Goal: Task Accomplishment & Management: Complete application form

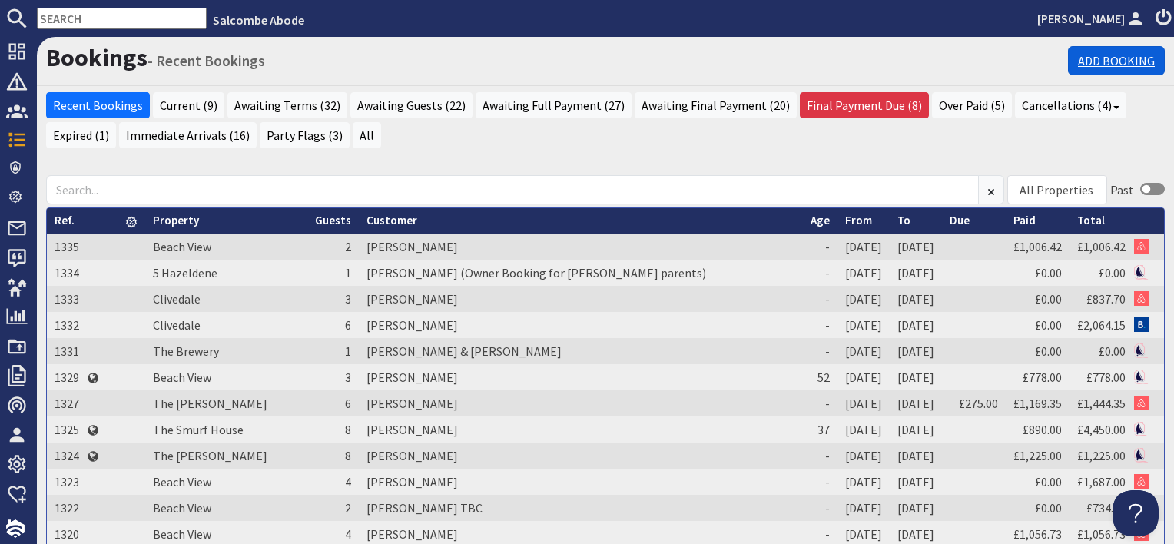
click at [1074, 67] on link "Add Booking" at bounding box center [1116, 60] width 97 height 29
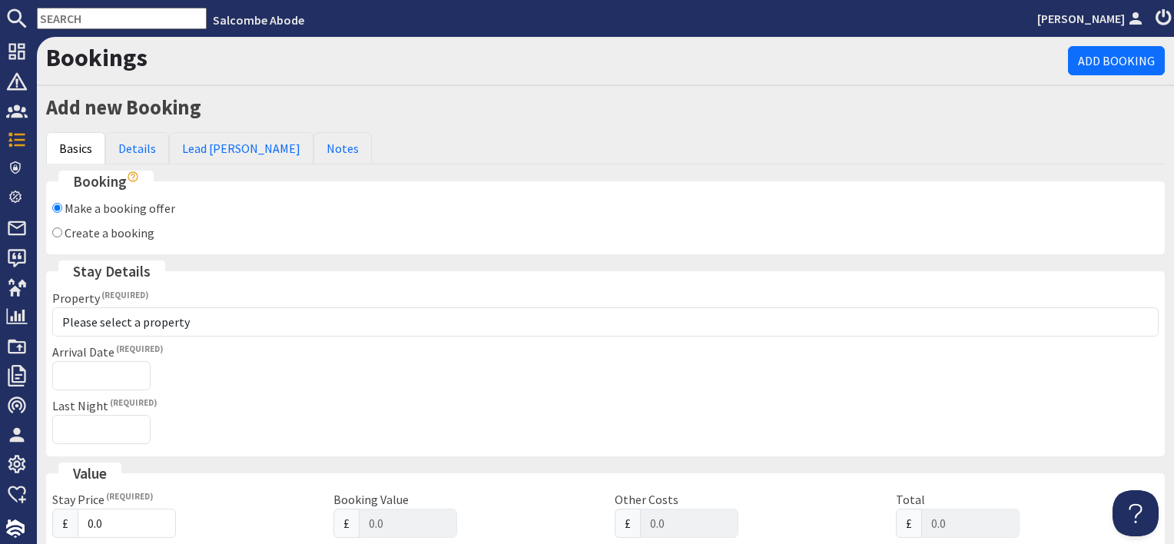
click at [117, 231] on label "Create a booking" at bounding box center [110, 232] width 90 height 15
click at [62, 231] on input "Create a booking" at bounding box center [57, 232] width 10 height 10
radio input "true"
checkbox input "false"
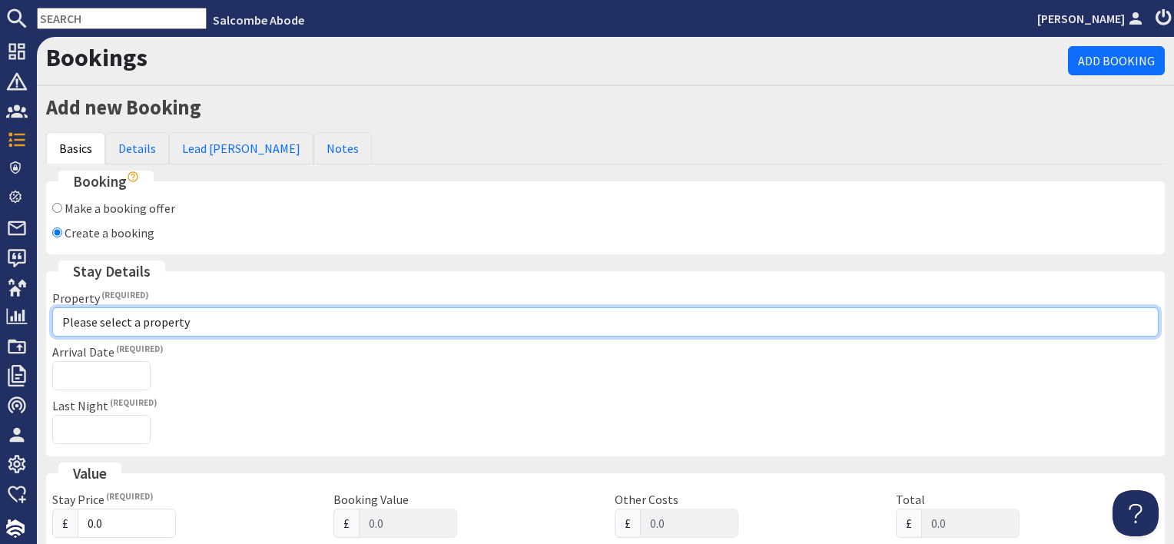
click at [125, 322] on select "Please select a property [GEOGRAPHIC_DATA] [GEOGRAPHIC_DATA] [GEOGRAPHIC_DATA] …" at bounding box center [605, 321] width 1107 height 29
select select "1071"
click at [52, 307] on select "Please select a property [GEOGRAPHIC_DATA] [GEOGRAPHIC_DATA] [GEOGRAPHIC_DATA] …" at bounding box center [605, 321] width 1107 height 29
checkbox input "true"
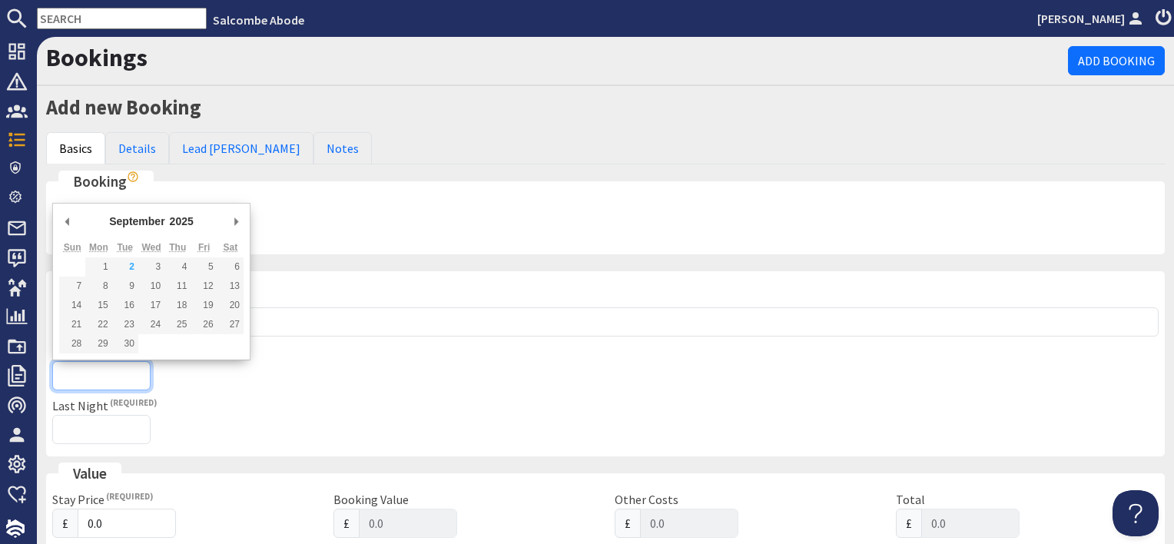
click at [107, 371] on input "Arrival Date" at bounding box center [101, 375] width 98 height 29
type input "[DATE]"
type input "[DATE]T23:59:59"
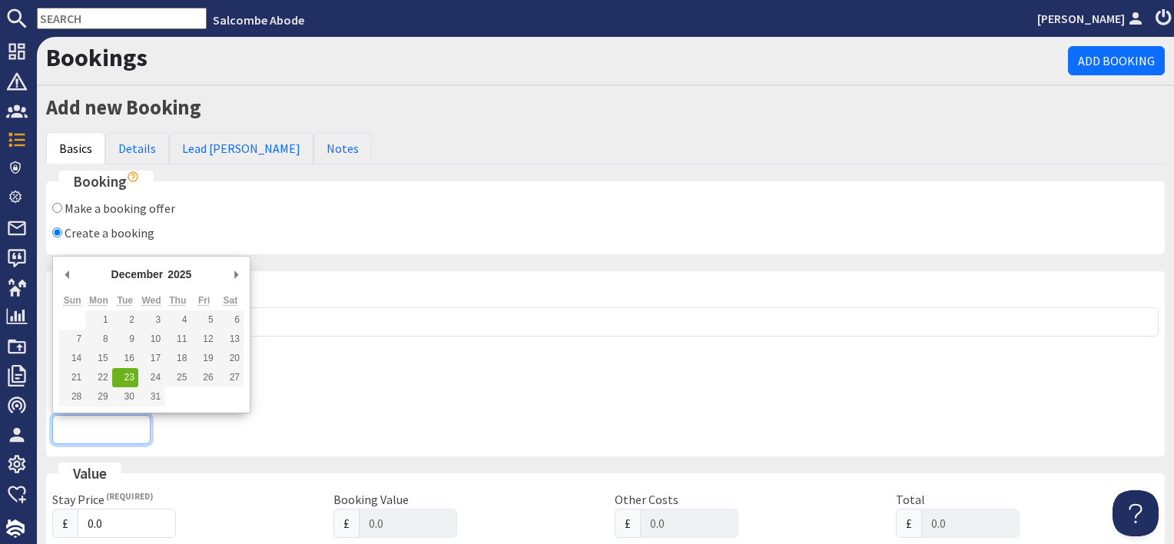
click at [99, 430] on input "Last Night" at bounding box center [101, 429] width 98 height 29
type input "[DATE]"
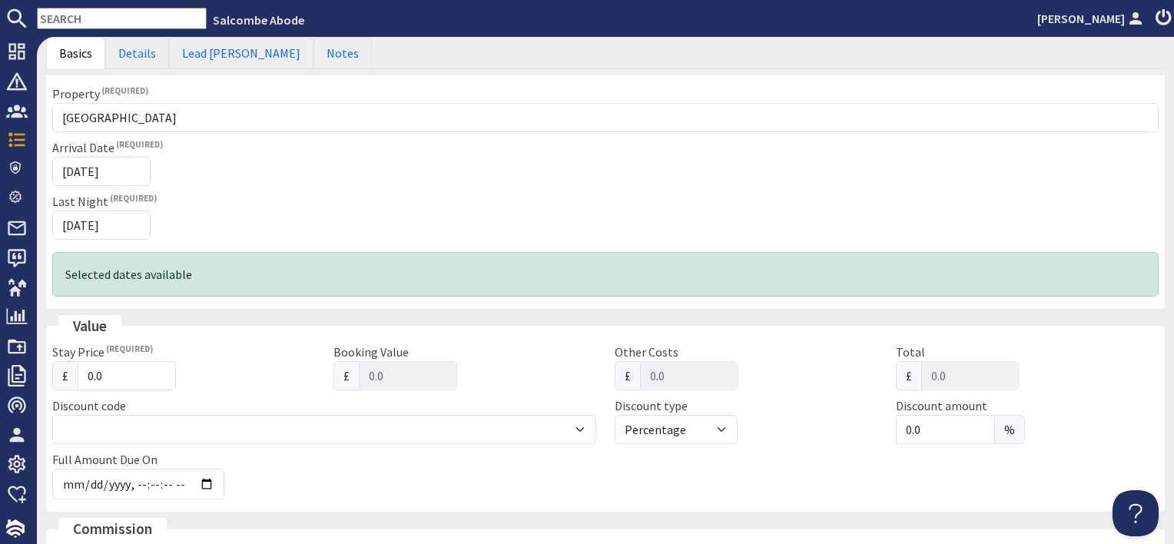
scroll to position [307, 0]
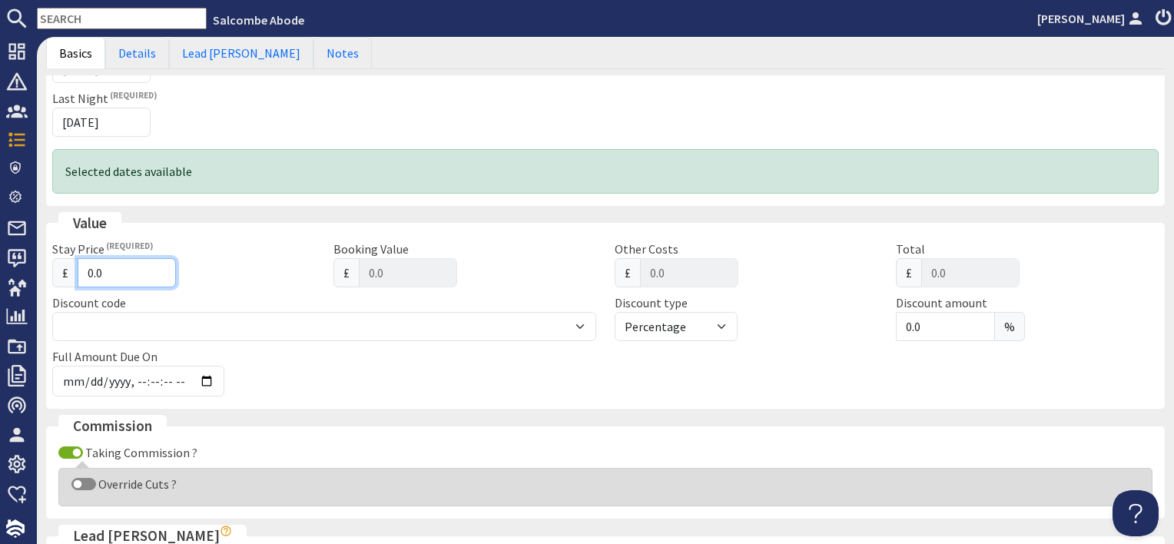
drag, startPoint x: 116, startPoint y: 270, endPoint x: 47, endPoint y: 261, distance: 69.7
click at [50, 261] on div "Stay Price £ 0.0" at bounding box center [183, 264] width 281 height 48
type input "2"
type input "2.00"
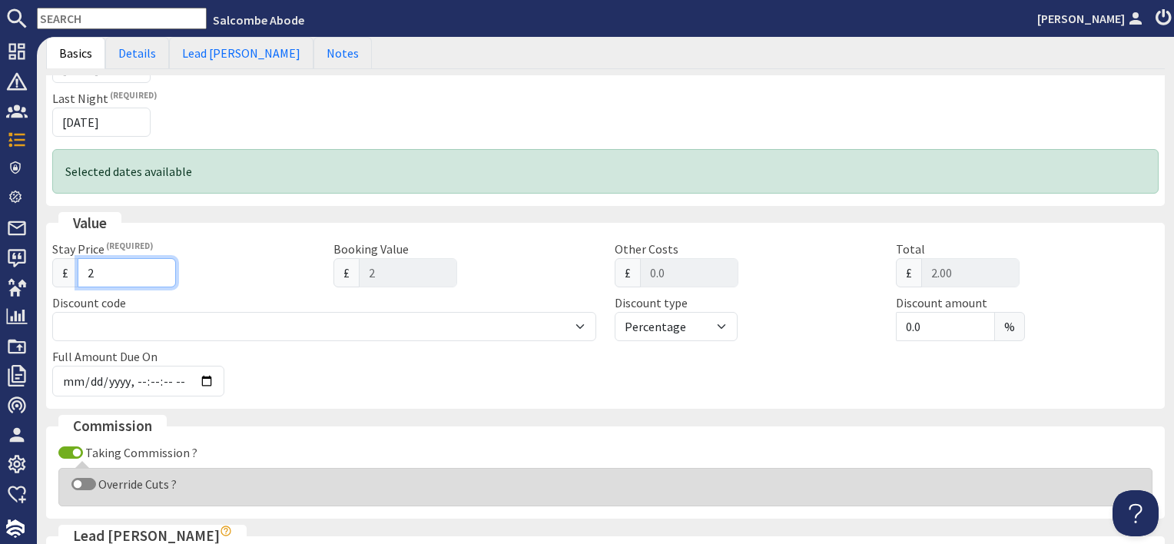
type input "20"
type input "20.00"
type input "204"
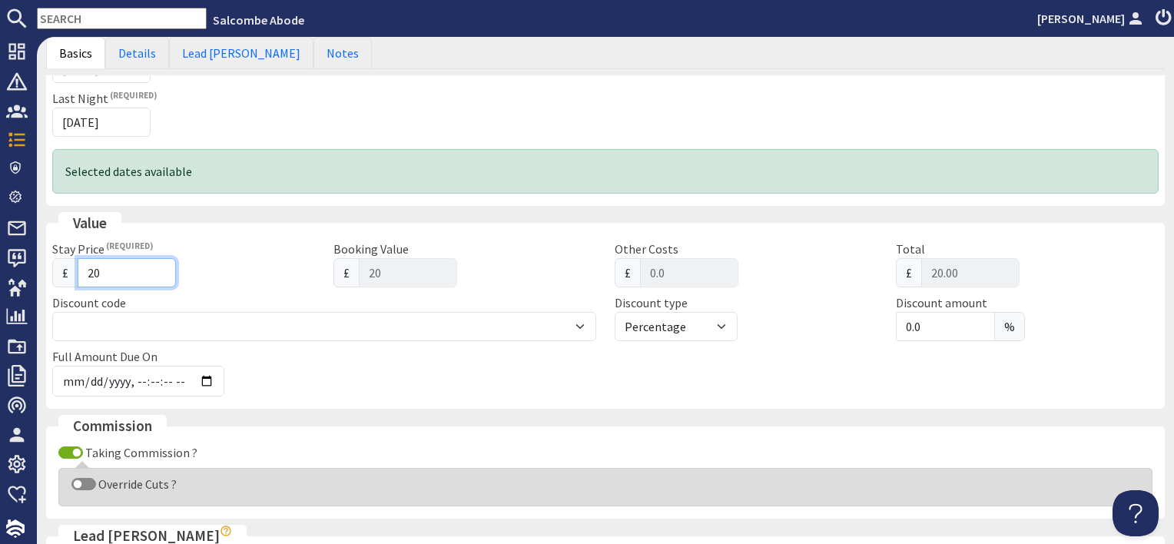
type input "204.00"
type input "2047"
type input "2047.00"
type input "2047.07"
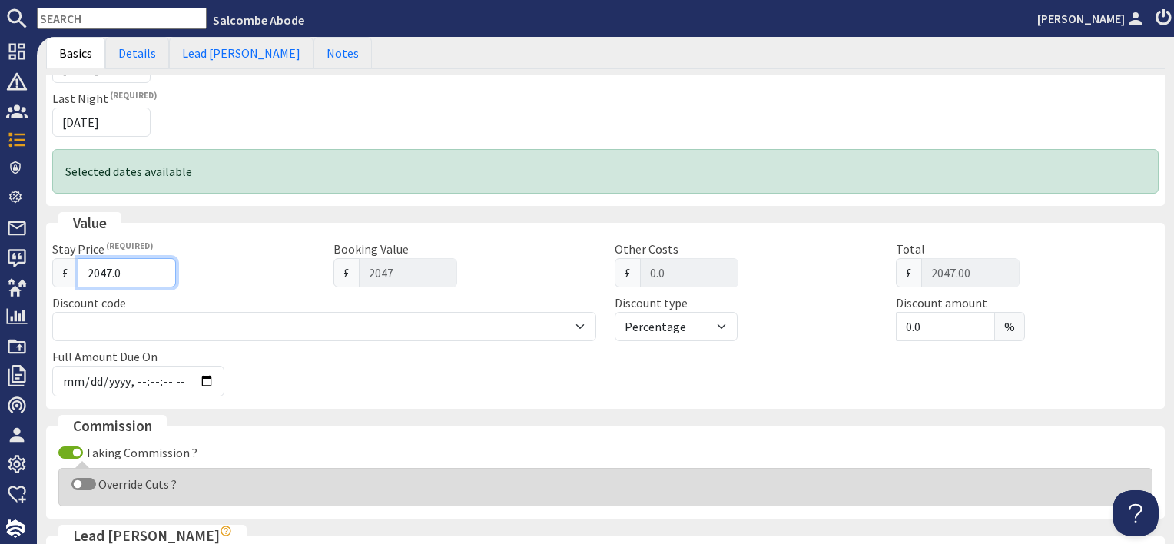
type input "2047.07"
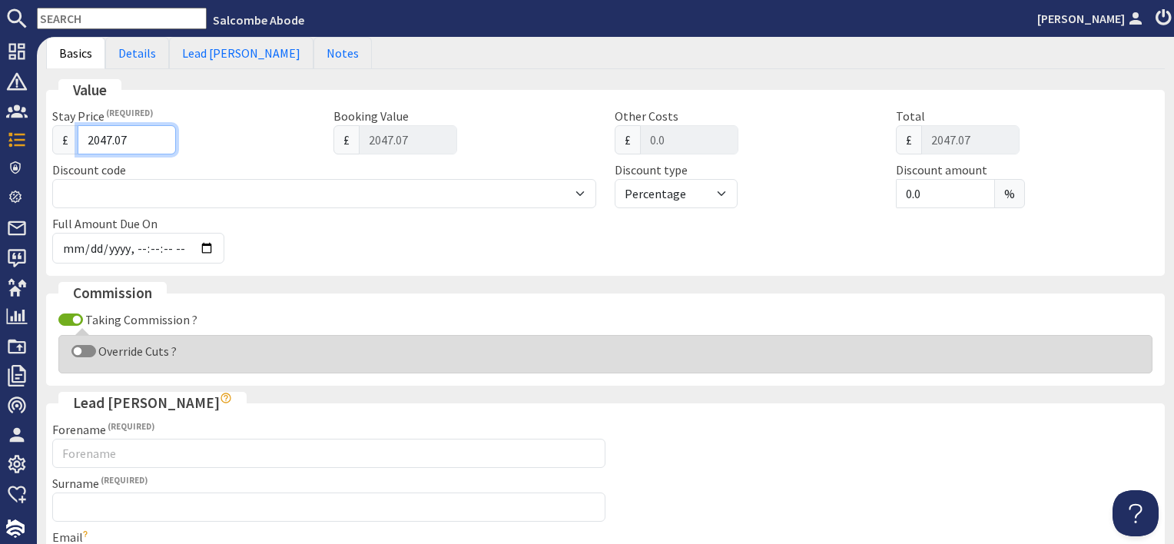
scroll to position [538, 0]
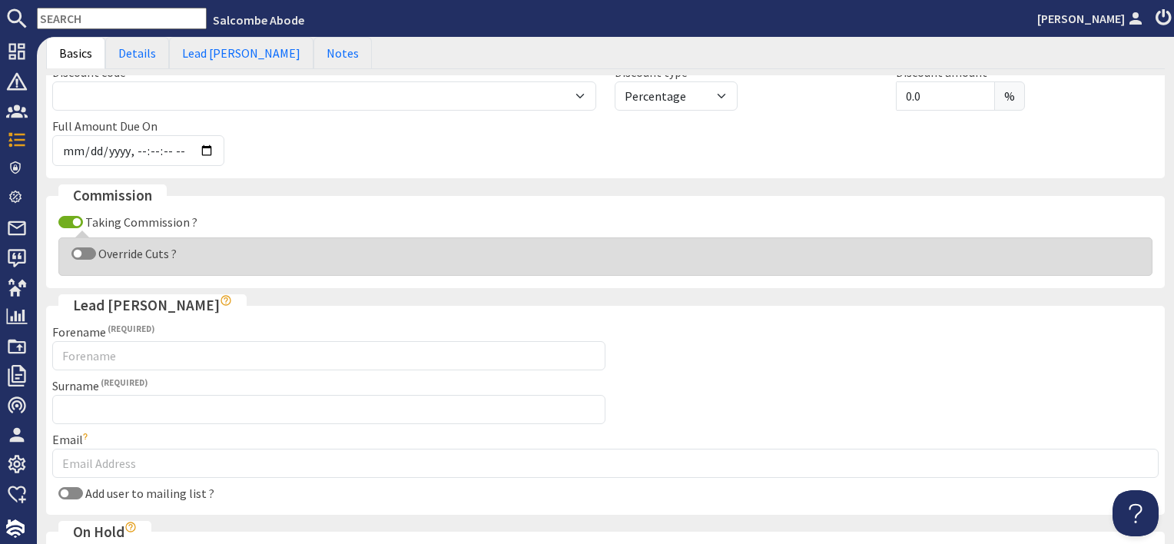
type input "2047.07"
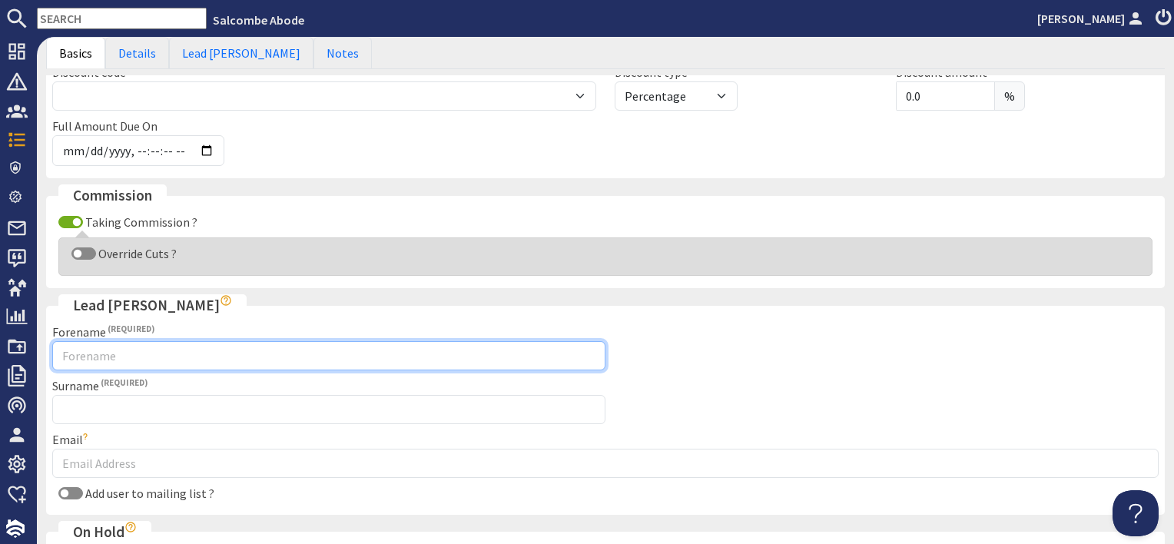
click at [118, 356] on input "Forename" at bounding box center [328, 355] width 553 height 29
drag, startPoint x: 35, startPoint y: 350, endPoint x: 0, endPoint y: 346, distance: 34.8
click at [0, 346] on html "Salcombe Abode [PERSON_NAME] Dashboard Notifications 0 Agency Dashboard Booking…" at bounding box center [587, 272] width 1174 height 544
type input "[PERSON_NAME]"
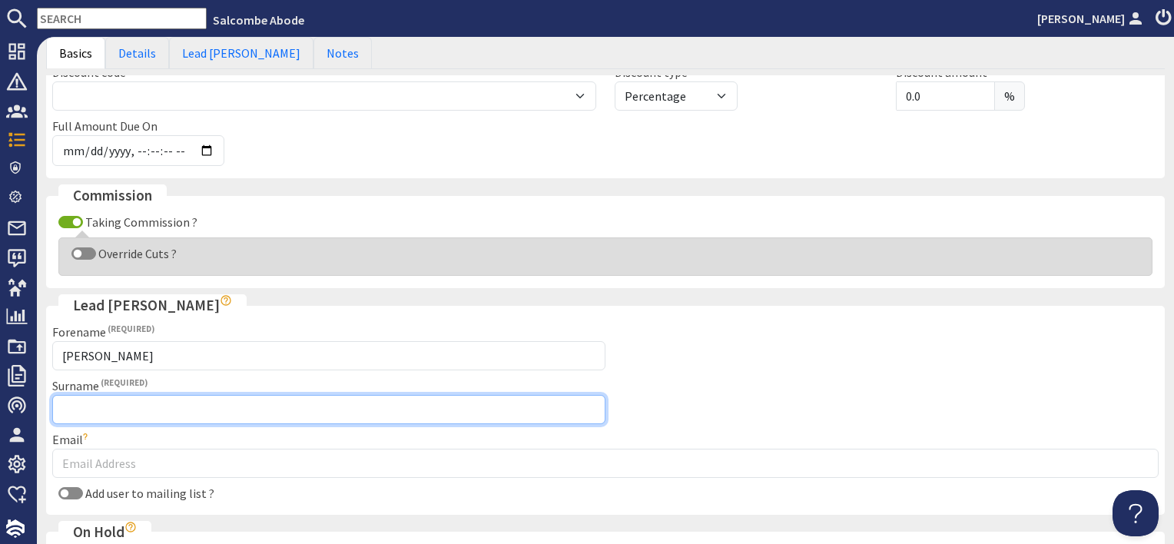
click at [235, 406] on input "Surname" at bounding box center [328, 409] width 553 height 29
type input "[PERSON_NAME]"
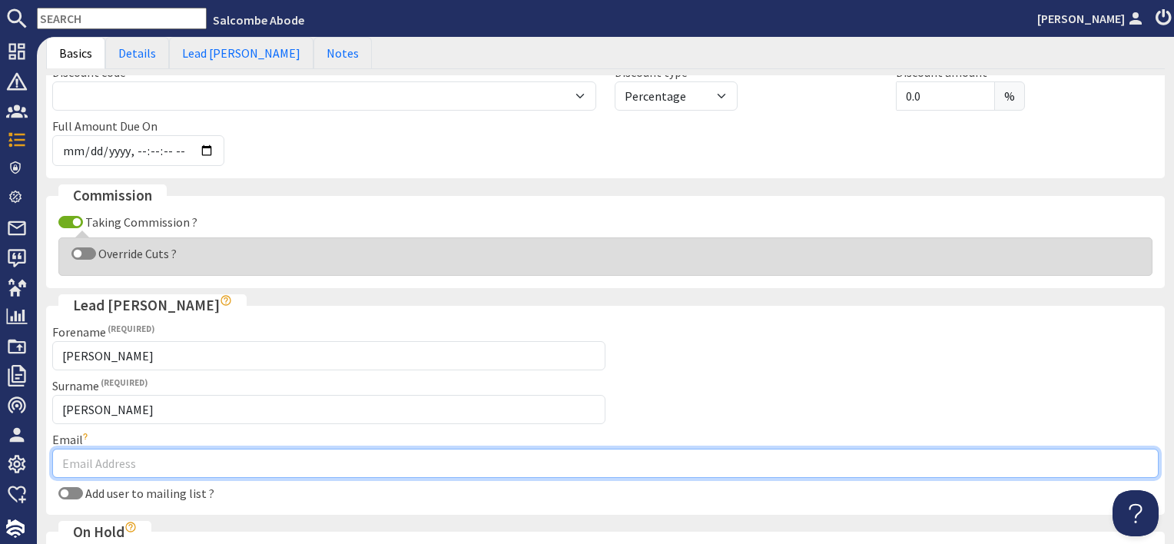
click at [184, 463] on input "Email" at bounding box center [605, 463] width 1107 height 29
type input "[EMAIL_ADDRESS][DOMAIN_NAME]"
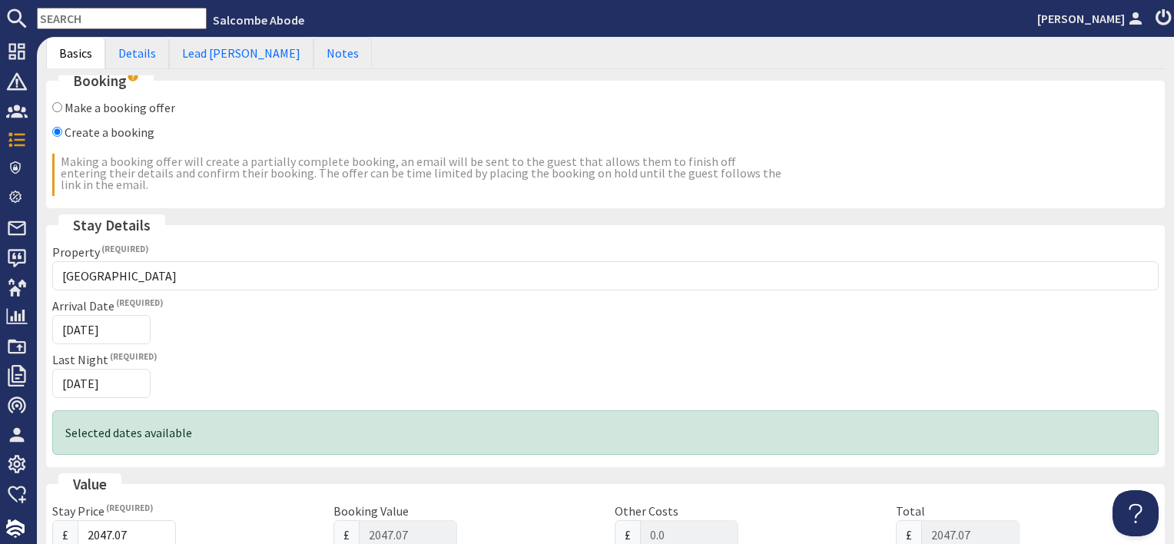
scroll to position [0, 0]
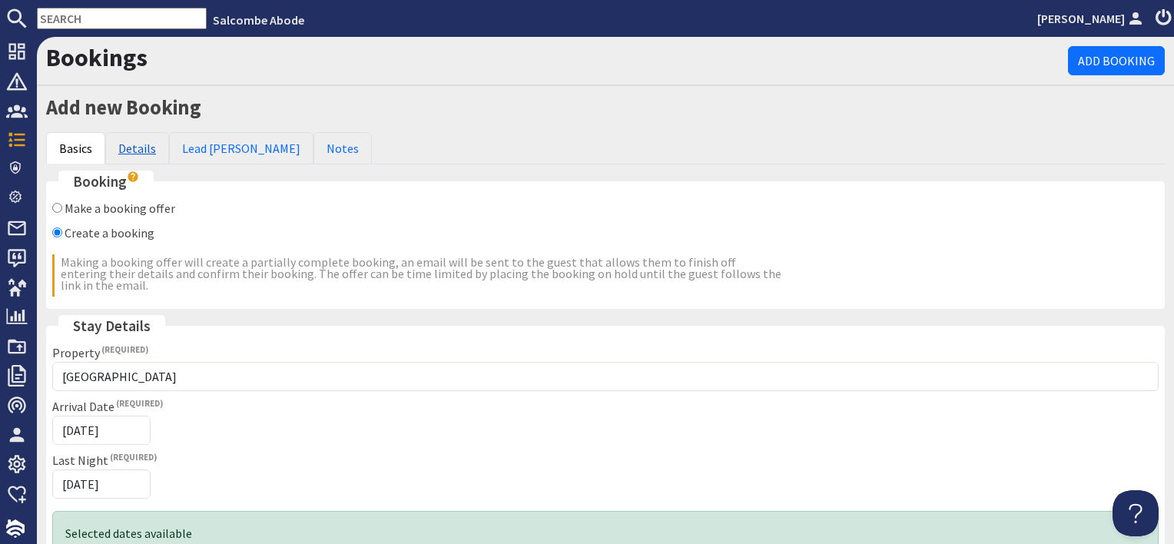
click at [148, 150] on link "Details" at bounding box center [137, 148] width 64 height 32
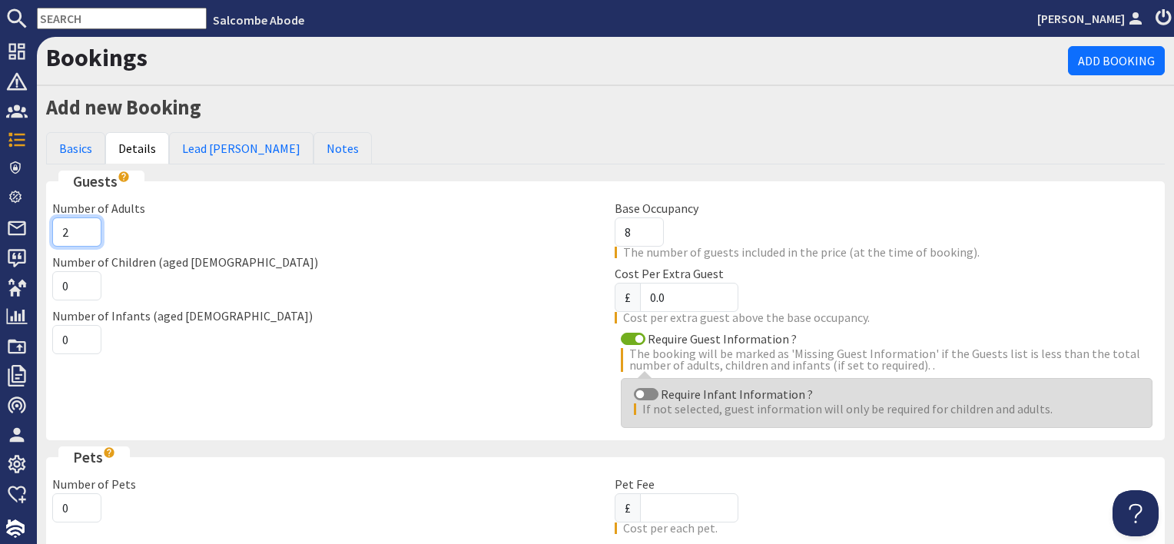
click at [86, 223] on input "2" at bounding box center [76, 231] width 49 height 29
click at [86, 222] on input "3" at bounding box center [76, 231] width 49 height 29
click at [86, 222] on input "4" at bounding box center [76, 231] width 49 height 29
type input "5"
click at [86, 222] on input "5" at bounding box center [76, 231] width 49 height 29
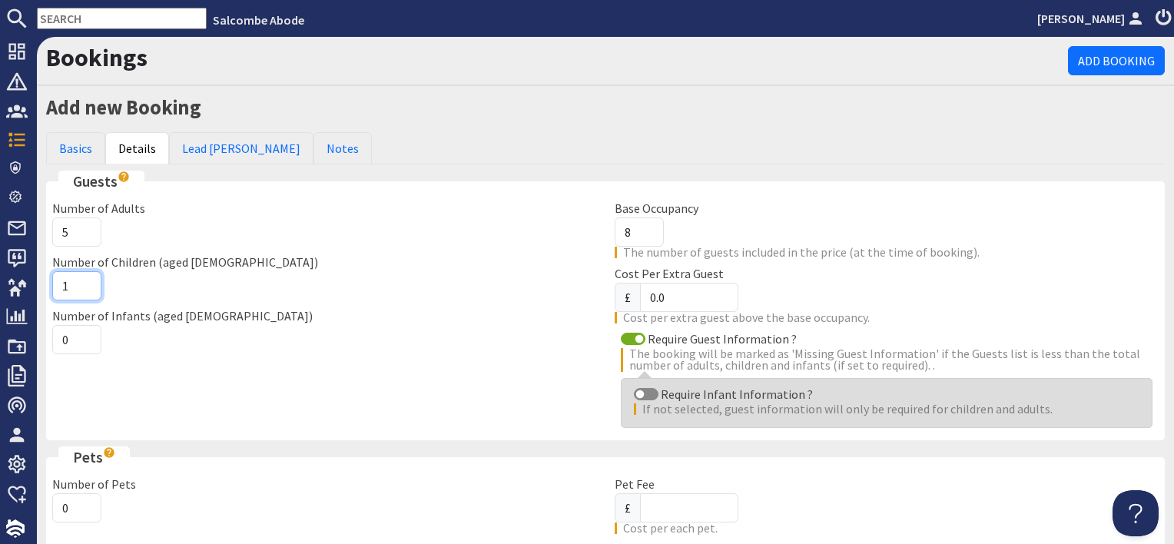
type input "1"
click at [82, 275] on input "1" at bounding box center [76, 285] width 49 height 29
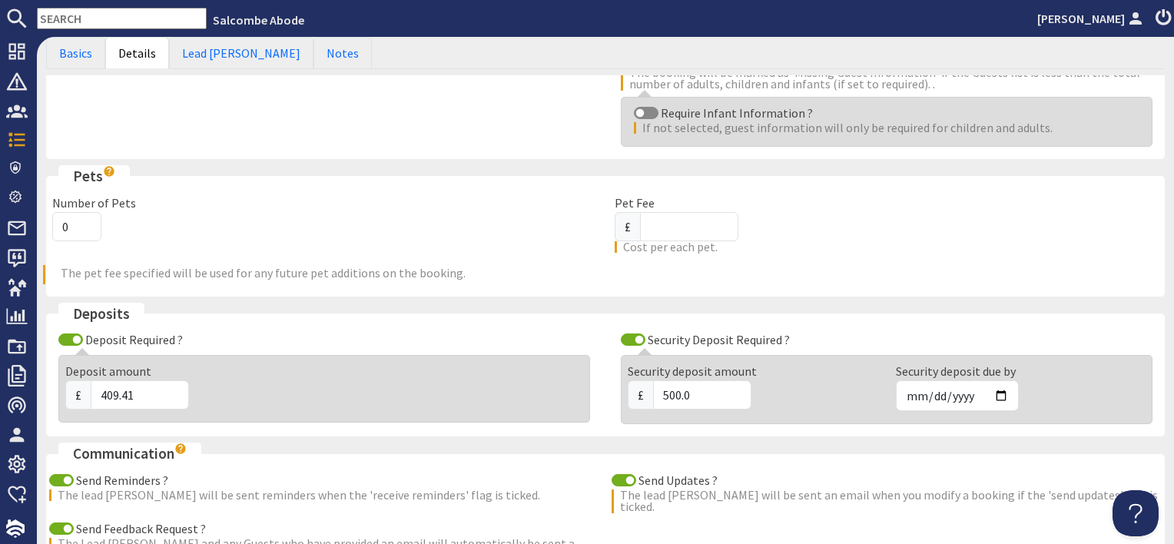
scroll to position [307, 0]
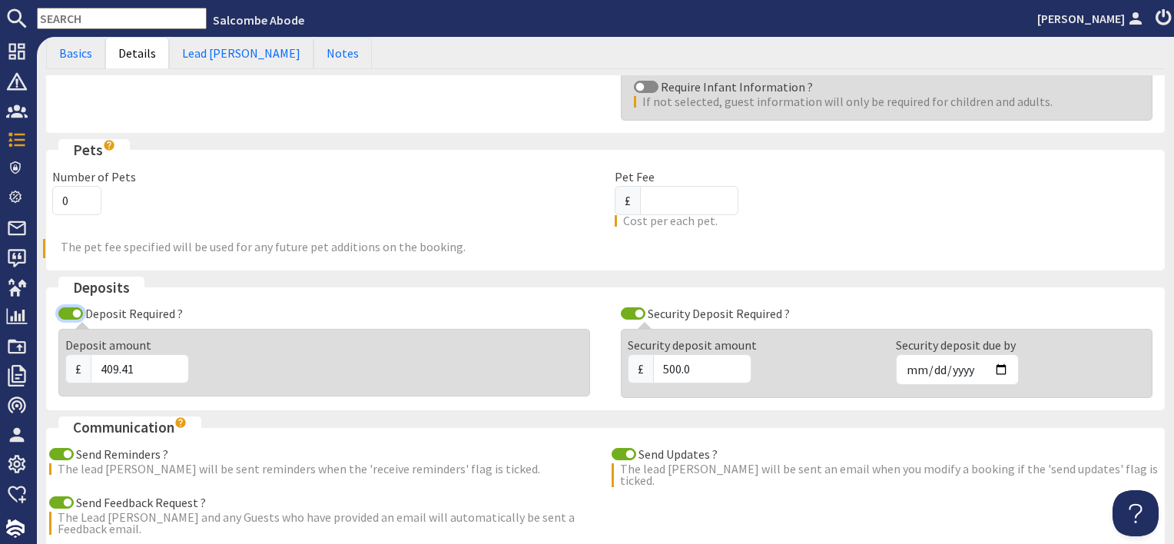
click at [71, 312] on input "Deposit Required ?" at bounding box center [70, 313] width 25 height 12
checkbox input "false"
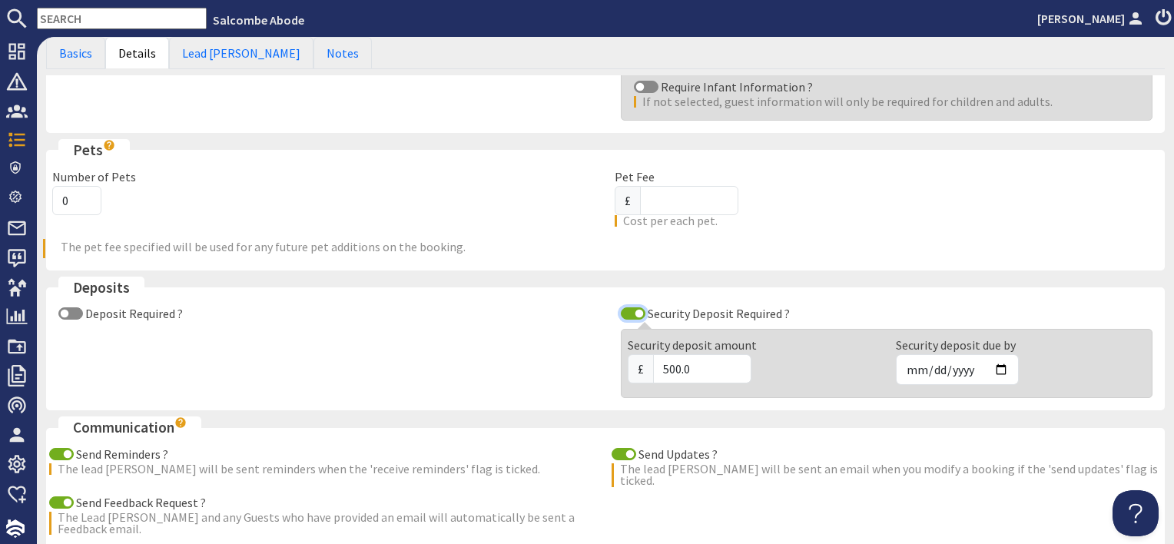
click at [627, 308] on input "Security Deposit Required ?" at bounding box center [633, 313] width 25 height 12
checkbox input "false"
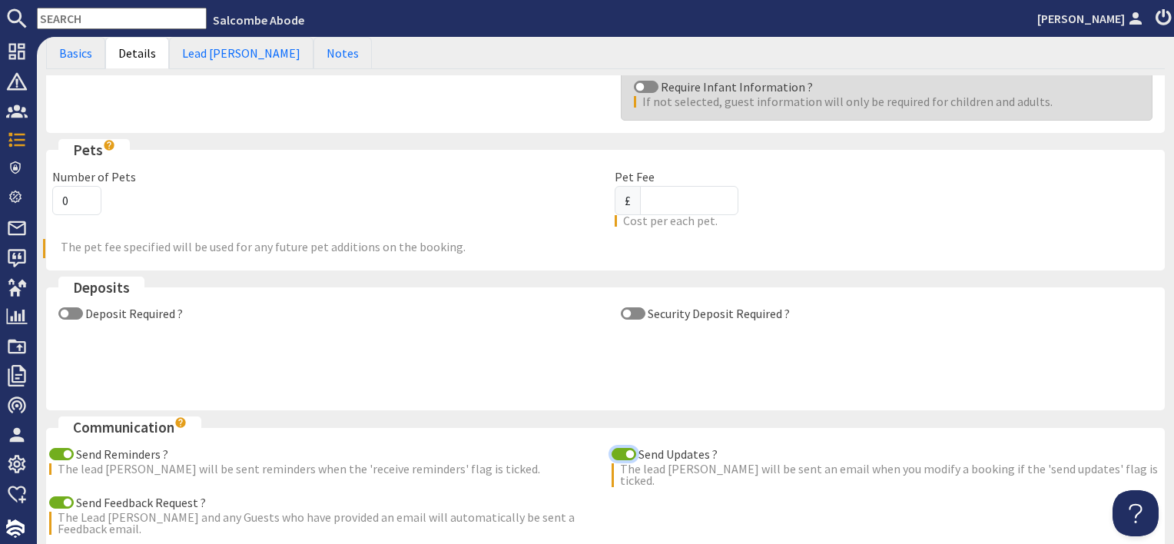
click at [613, 449] on input "Send Updates ?" at bounding box center [624, 454] width 25 height 12
checkbox input "false"
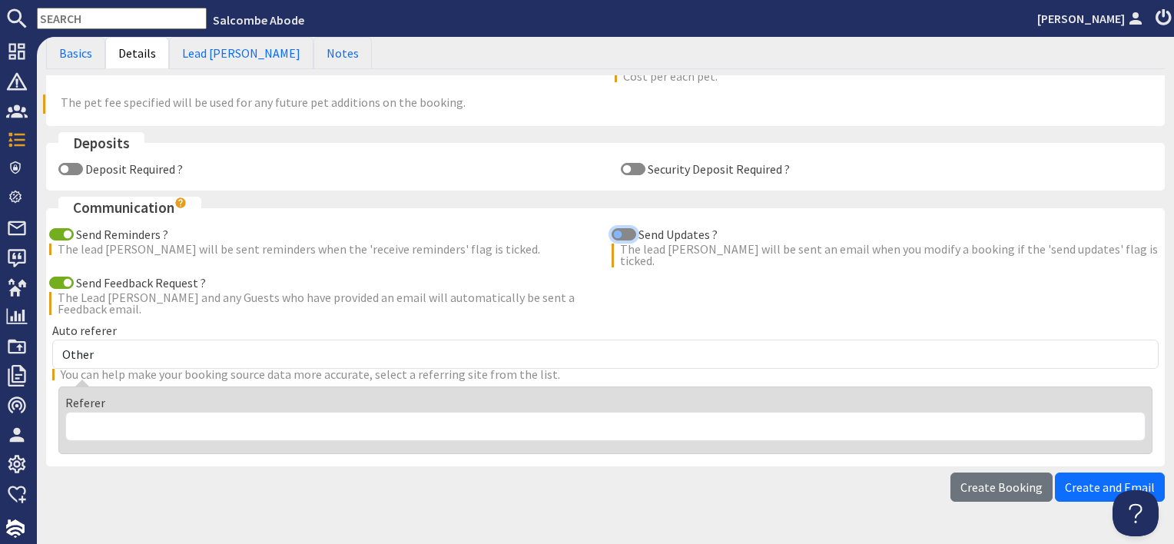
scroll to position [461, 0]
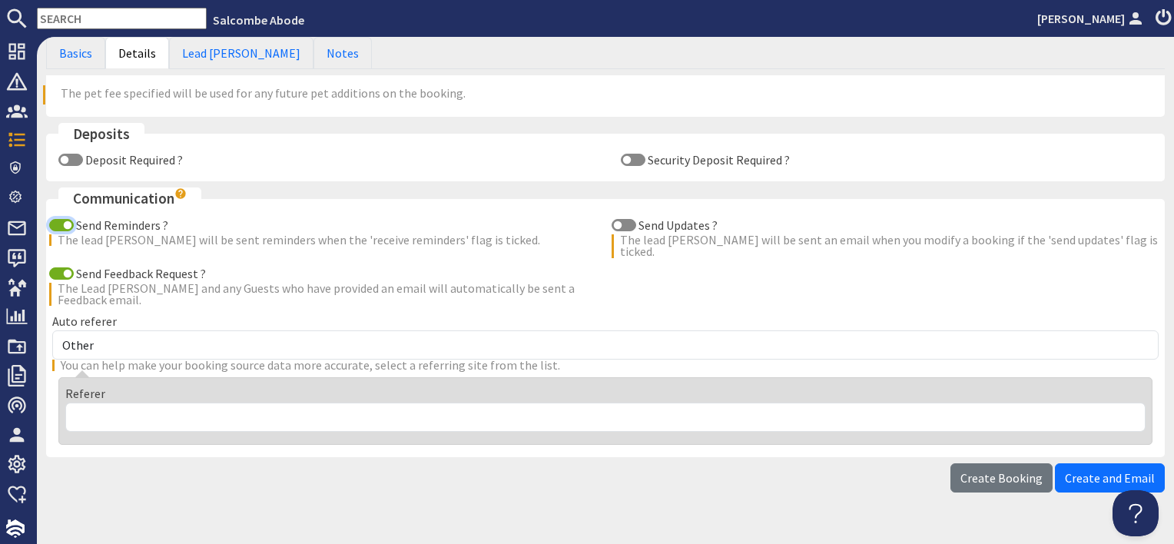
click at [58, 219] on input "Send Reminders ?" at bounding box center [61, 225] width 25 height 12
checkbox input "false"
click at [61, 267] on input "Send Feedback Request ?" at bounding box center [61, 273] width 25 height 12
checkbox input "false"
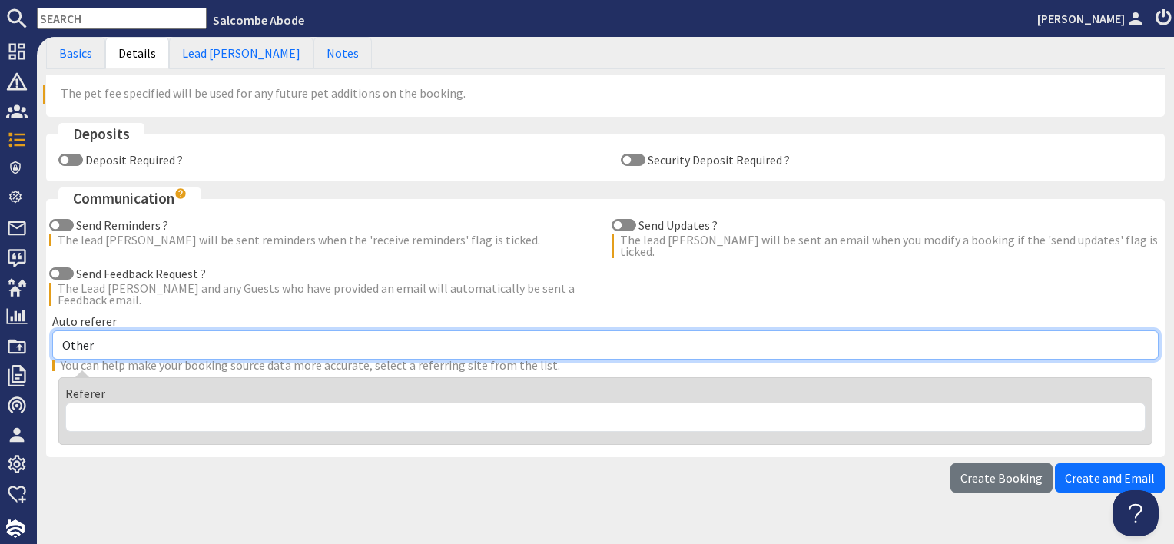
click at [108, 330] on select "Other Aber Cottage and Retreat Abritel Airbnb [PERSON_NAME] House A Moment Of S…" at bounding box center [605, 344] width 1107 height 29
click at [52, 330] on select "Other Aber Cottage and Retreat Abritel Airbnb [PERSON_NAME] House A Moment Of S…" at bounding box center [605, 344] width 1107 height 29
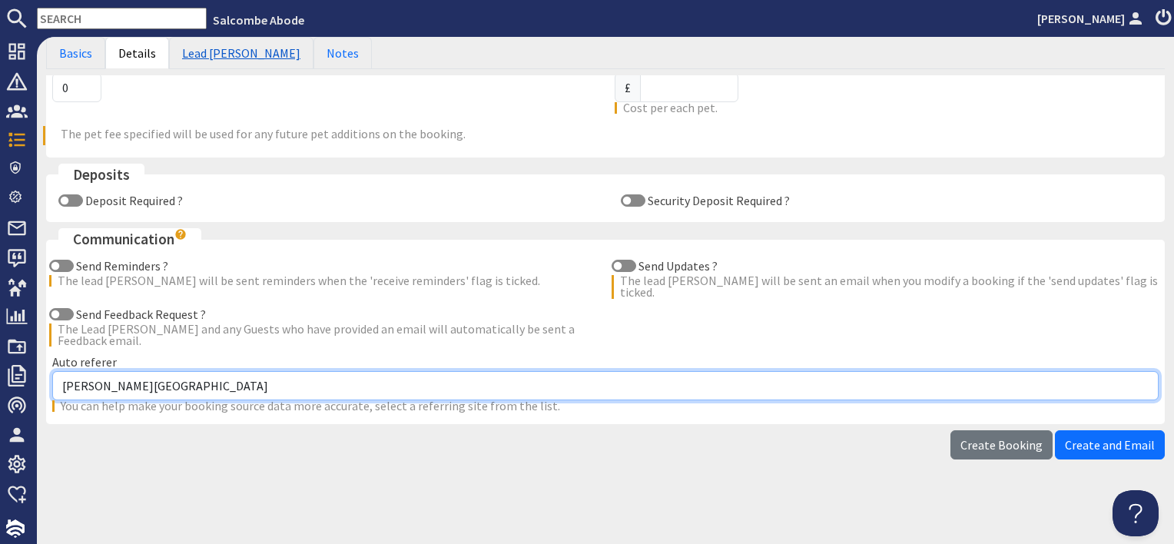
scroll to position [406, 0]
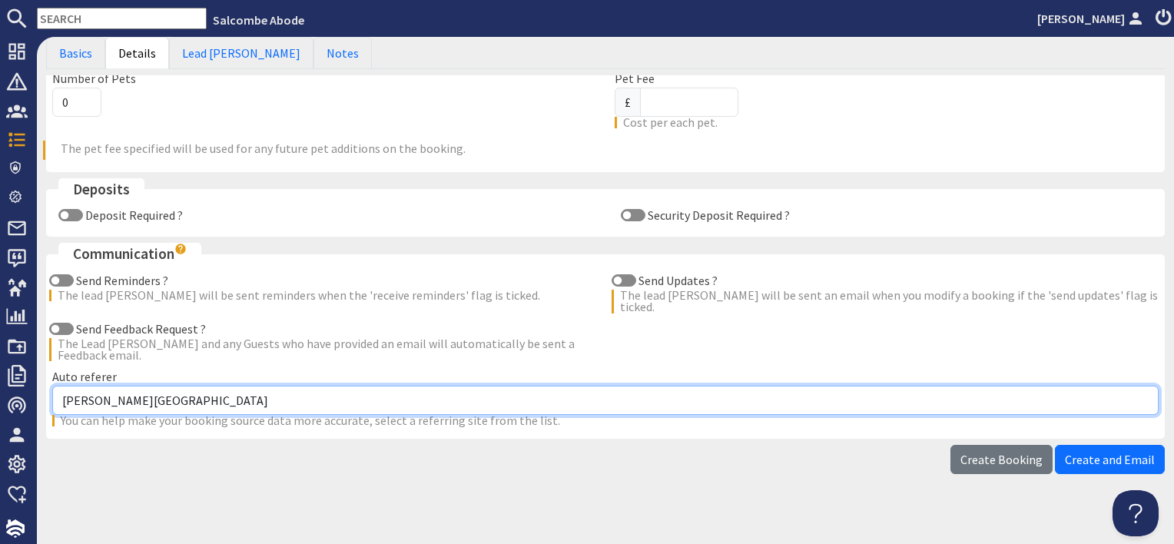
drag, startPoint x: 189, startPoint y: 386, endPoint x: 189, endPoint y: 377, distance: 8.5
click at [189, 386] on select "Other Aber Cottage and Retreat Abritel Airbnb [PERSON_NAME] House A Moment Of S…" at bounding box center [605, 400] width 1107 height 29
select select "17"
click at [52, 386] on select "Other Aber Cottage and Retreat Abritel Airbnb [PERSON_NAME] House A Moment Of S…" at bounding box center [605, 400] width 1107 height 29
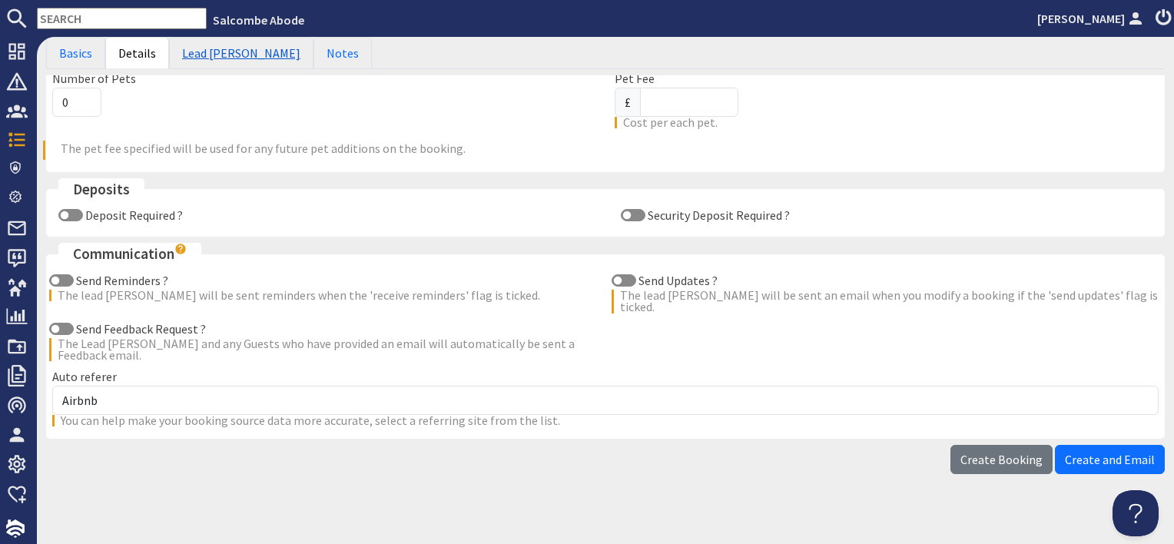
click at [207, 48] on link "Lead [PERSON_NAME]" at bounding box center [241, 53] width 144 height 32
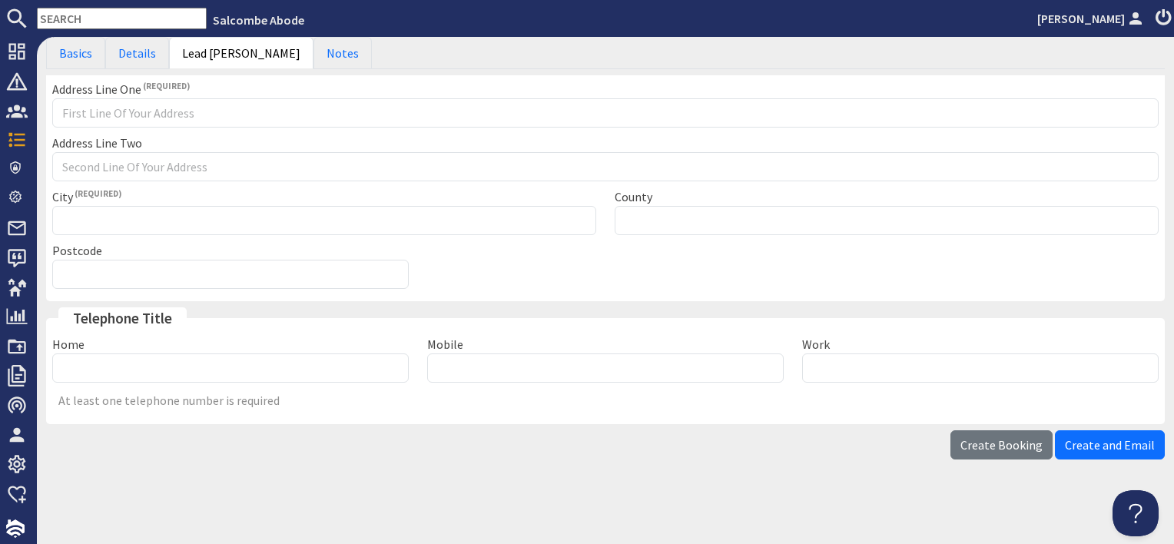
scroll to position [264, 0]
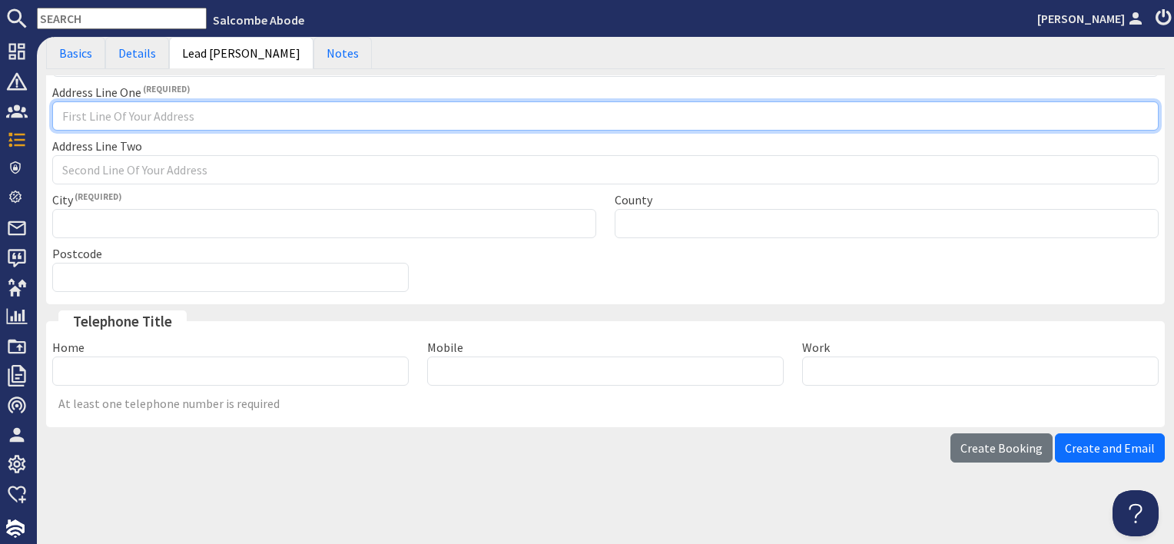
click at [121, 108] on input "Address Line One" at bounding box center [605, 115] width 1107 height 29
type input "Channel booking"
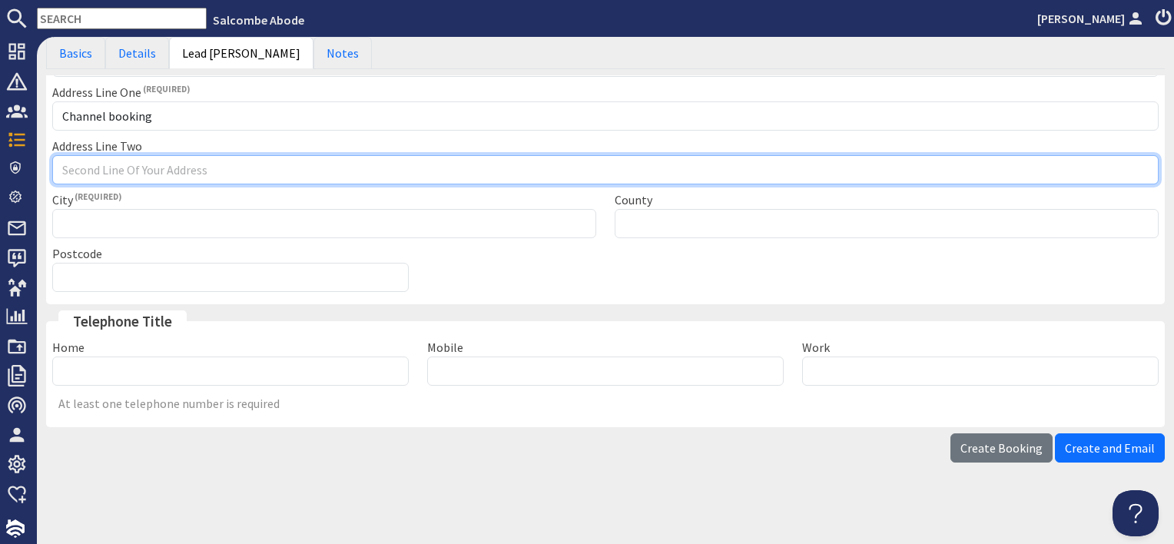
type input "c"
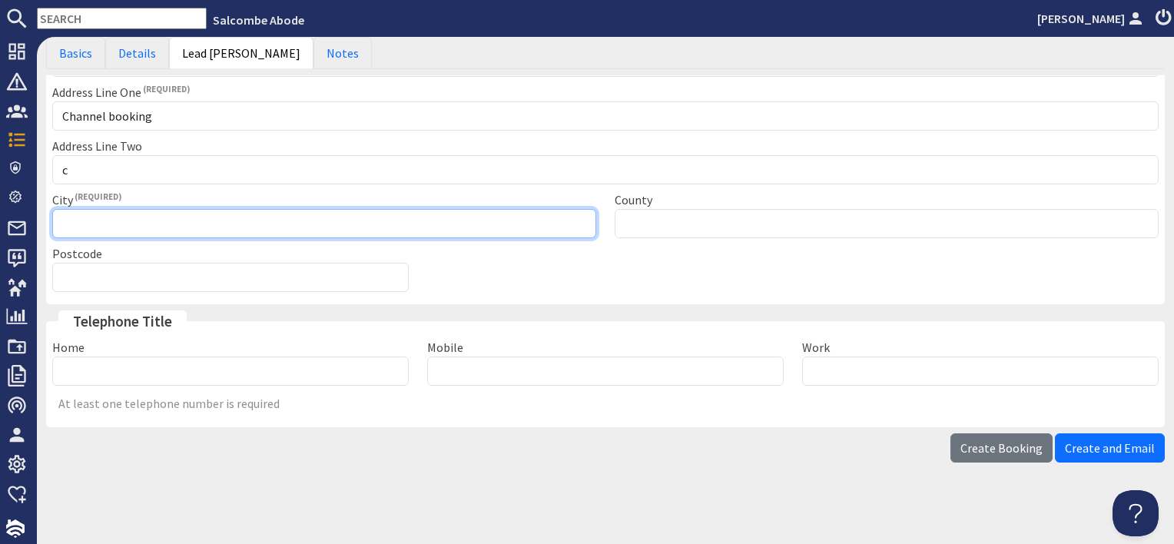
type input "Channel booking"
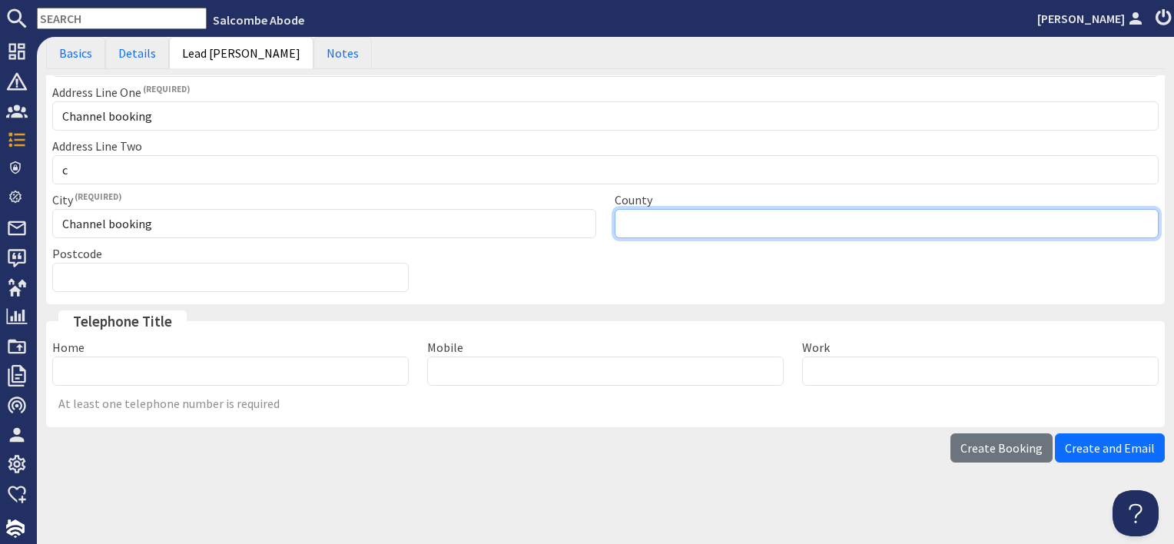
type input "Please select"
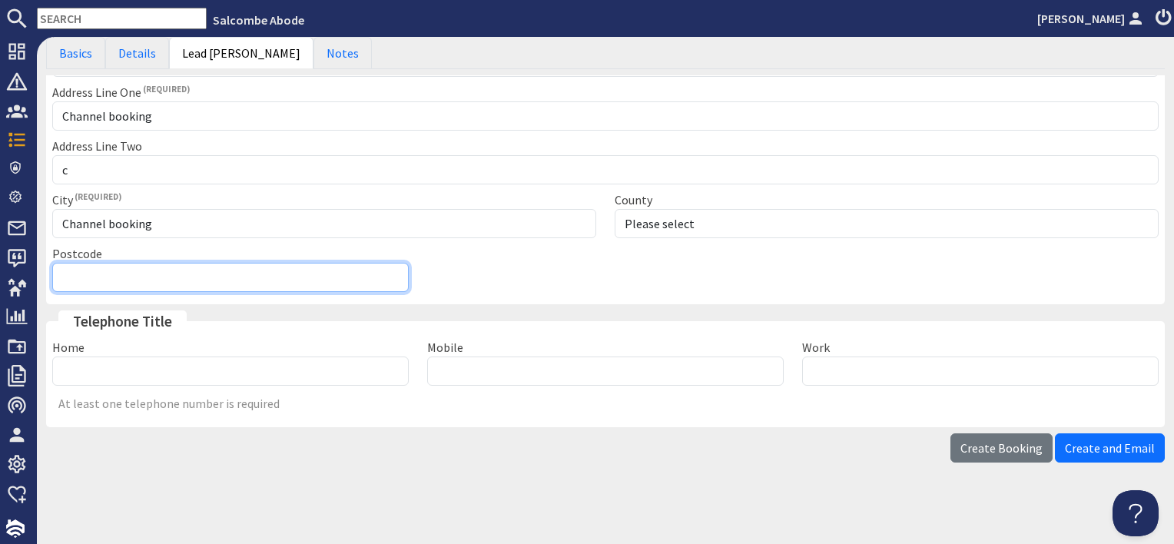
type input "Channel booking"
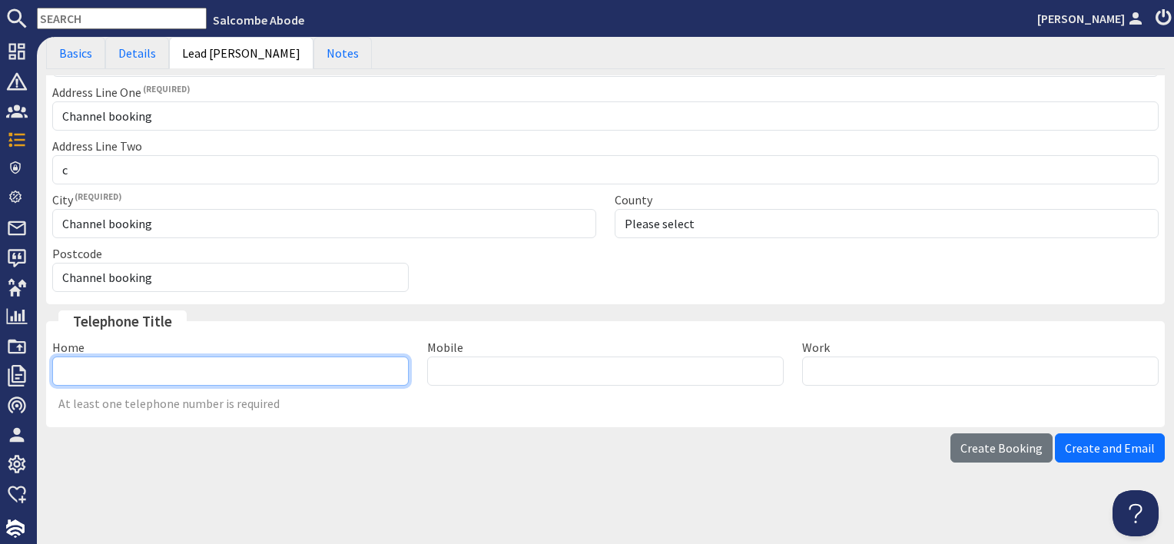
type input "01548800880"
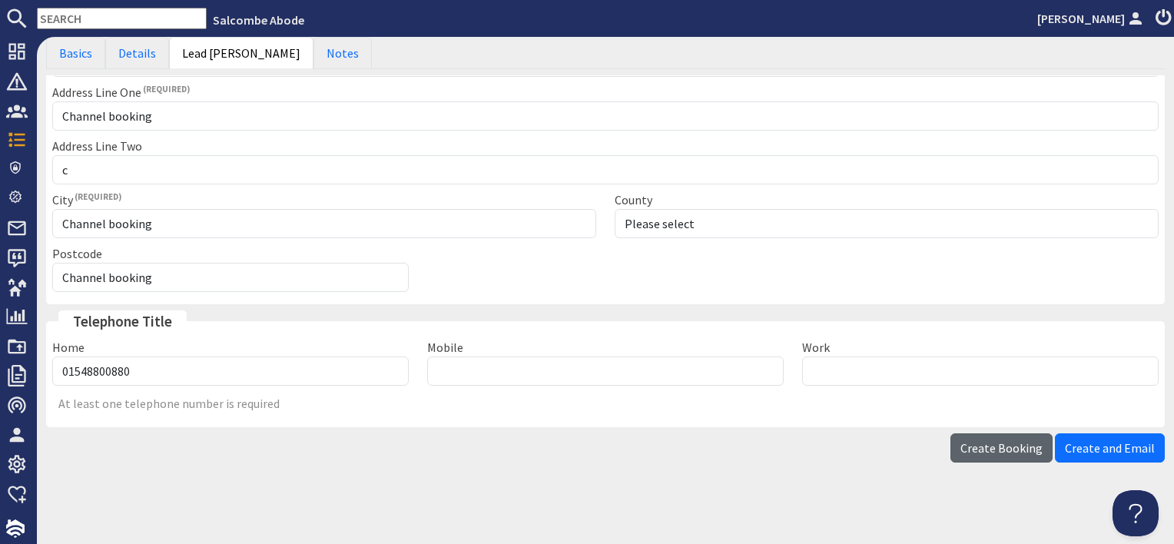
click at [1011, 443] on span "Create Booking" at bounding box center [1002, 447] width 82 height 15
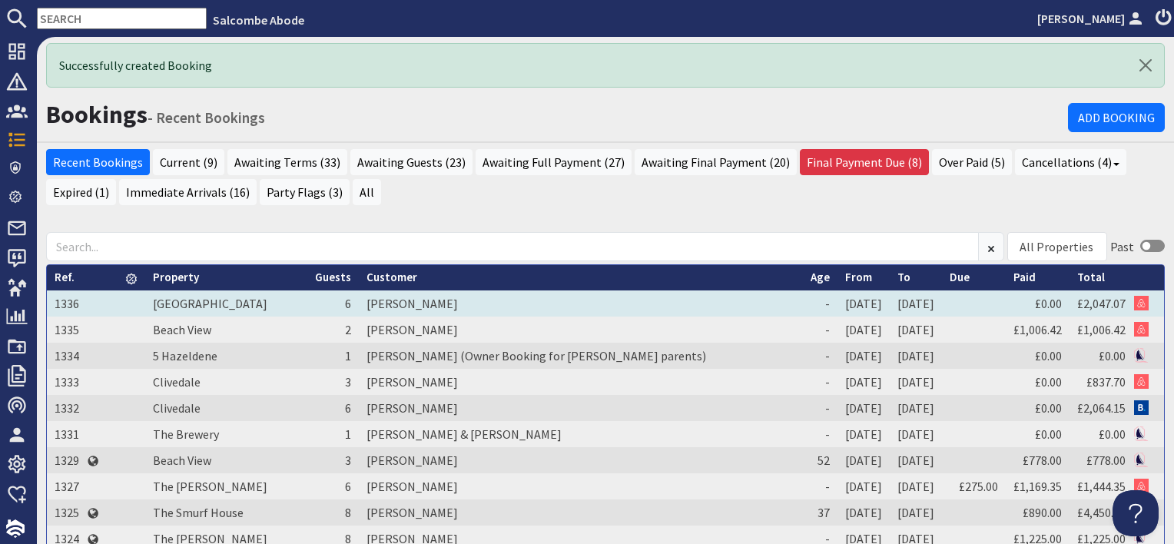
click at [381, 291] on td "[PERSON_NAME]" at bounding box center [581, 303] width 444 height 26
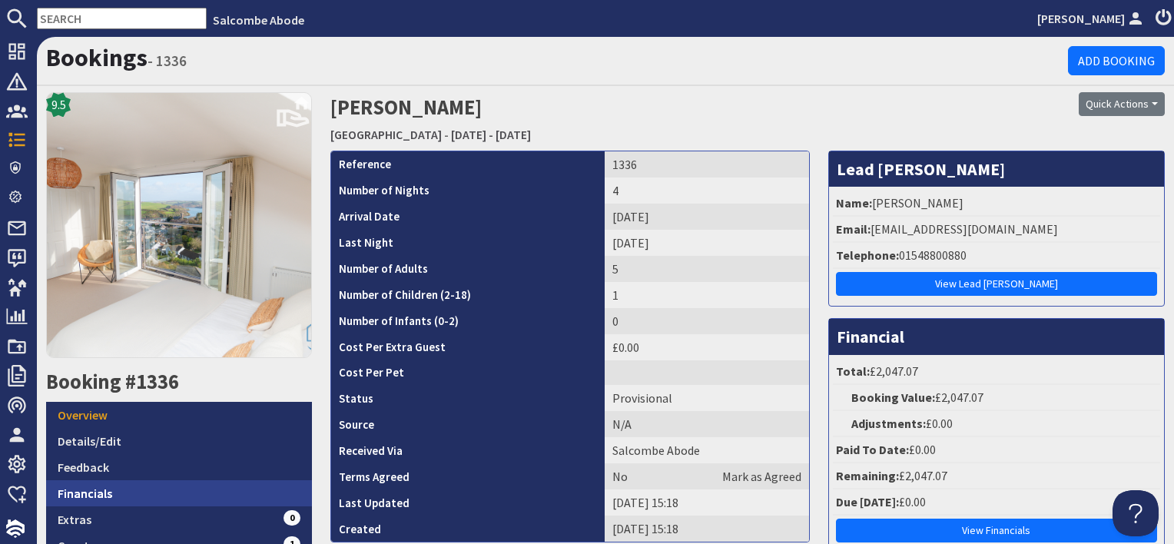
click at [167, 480] on link "Financials" at bounding box center [179, 493] width 266 height 26
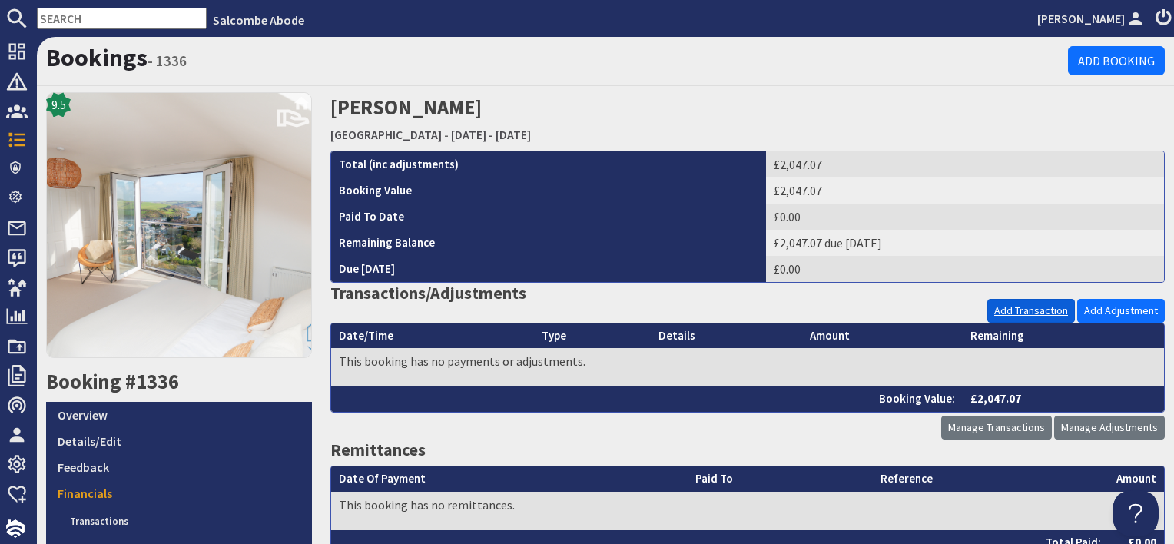
click at [999, 314] on link "Add Transaction" at bounding box center [1031, 311] width 88 height 24
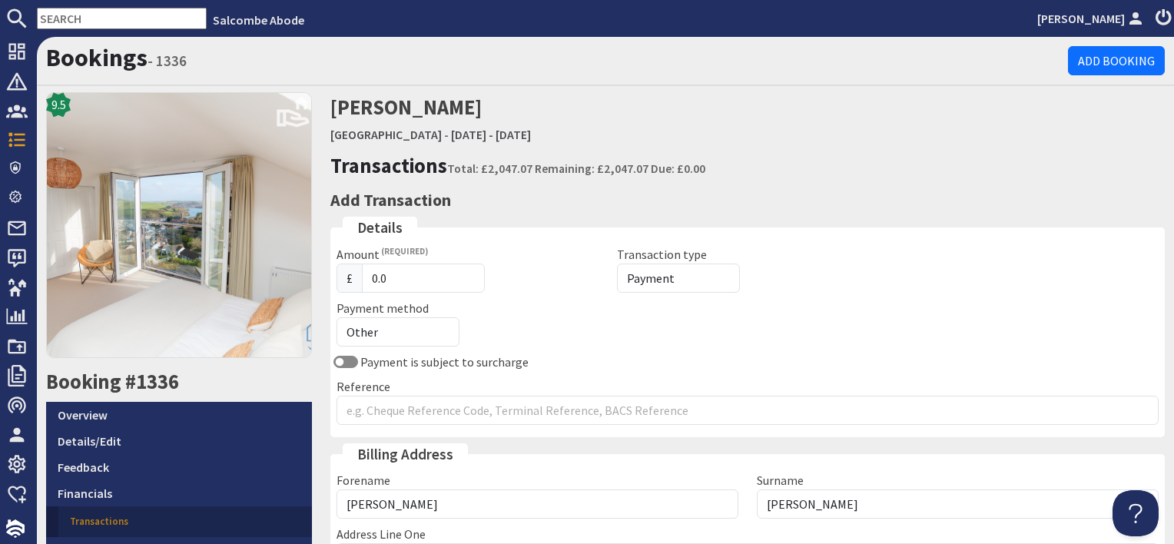
click at [390, 423] on fieldset "Details Amount £ 0.0 Transaction type Payment Refund Payment method Other Cash …" at bounding box center [747, 327] width 835 height 221
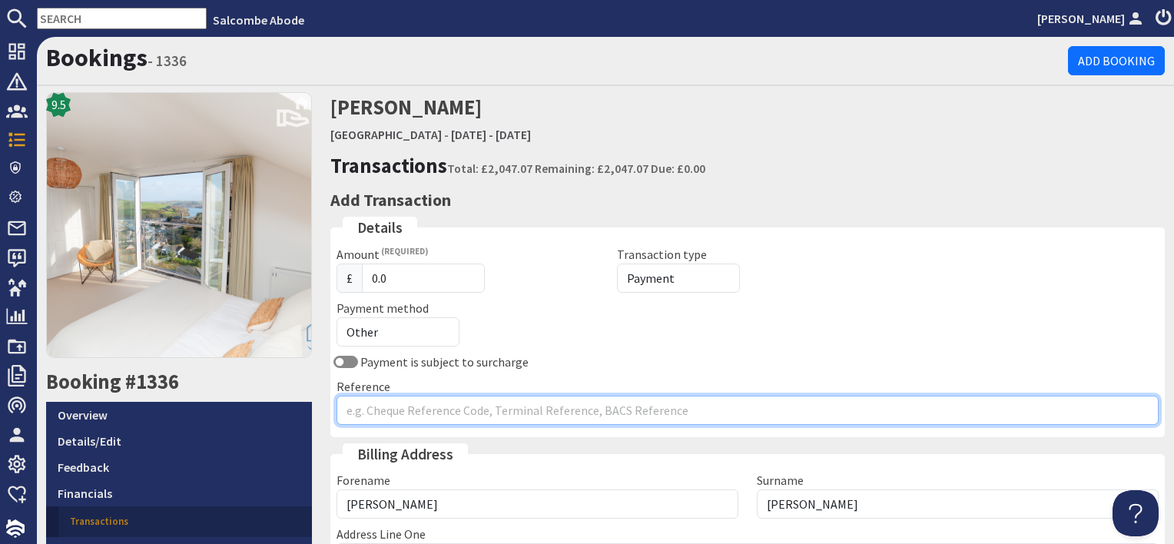
click at [390, 413] on input "Reference" at bounding box center [748, 410] width 822 height 29
type input "Airbnb"
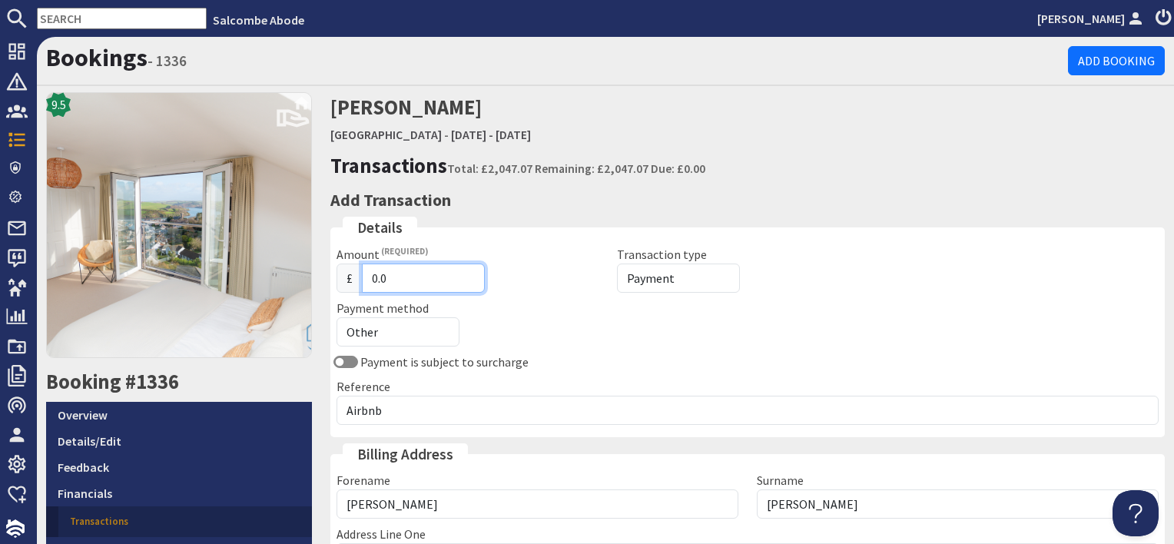
drag, startPoint x: 394, startPoint y: 273, endPoint x: 341, endPoint y: 271, distance: 53.1
click at [341, 271] on div "£ 0.0" at bounding box center [468, 278] width 262 height 29
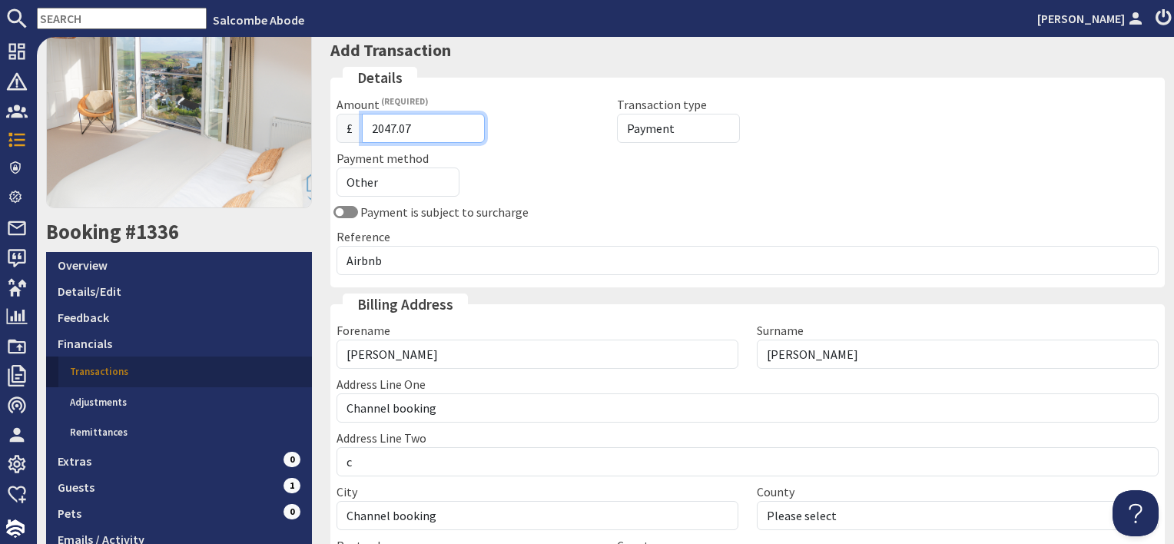
scroll to position [319, 0]
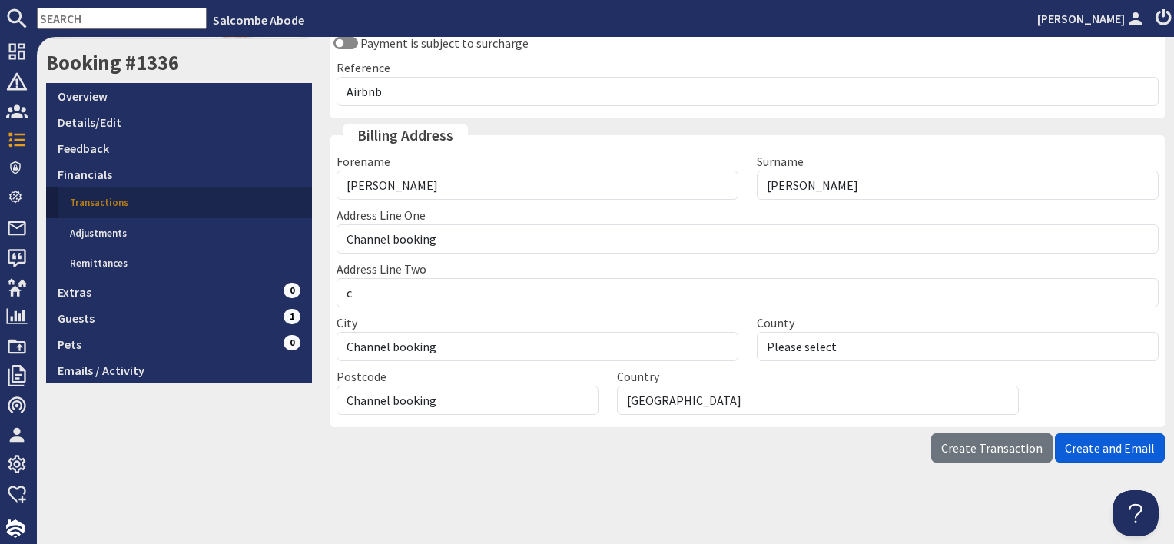
type input "2047.07"
click at [1108, 446] on span "Create and Email" at bounding box center [1110, 447] width 90 height 15
